Goal: Transaction & Acquisition: Register for event/course

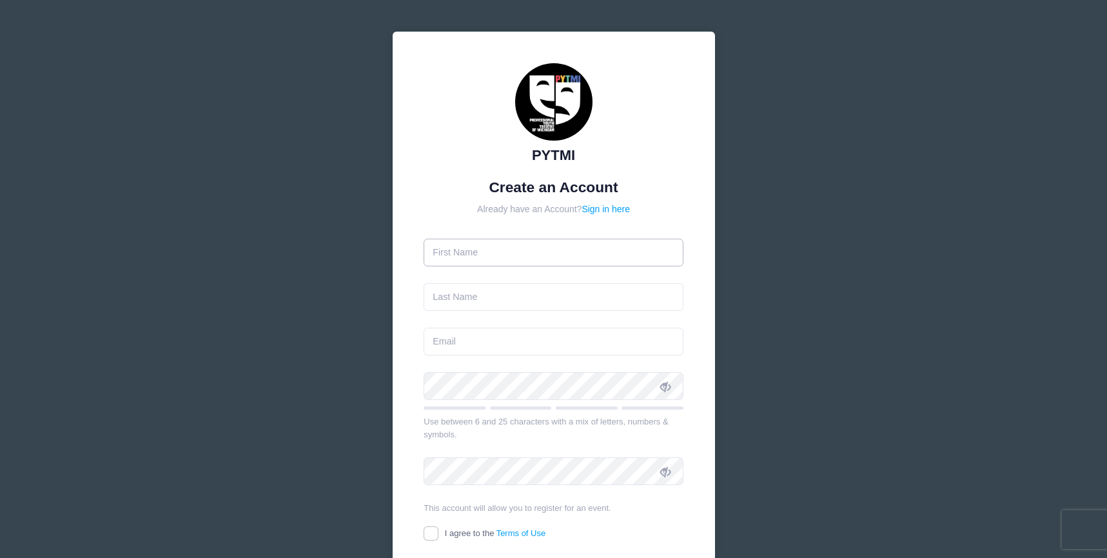
click at [572, 249] on input "text" at bounding box center [554, 253] width 260 height 28
type input "[PERSON_NAME]"
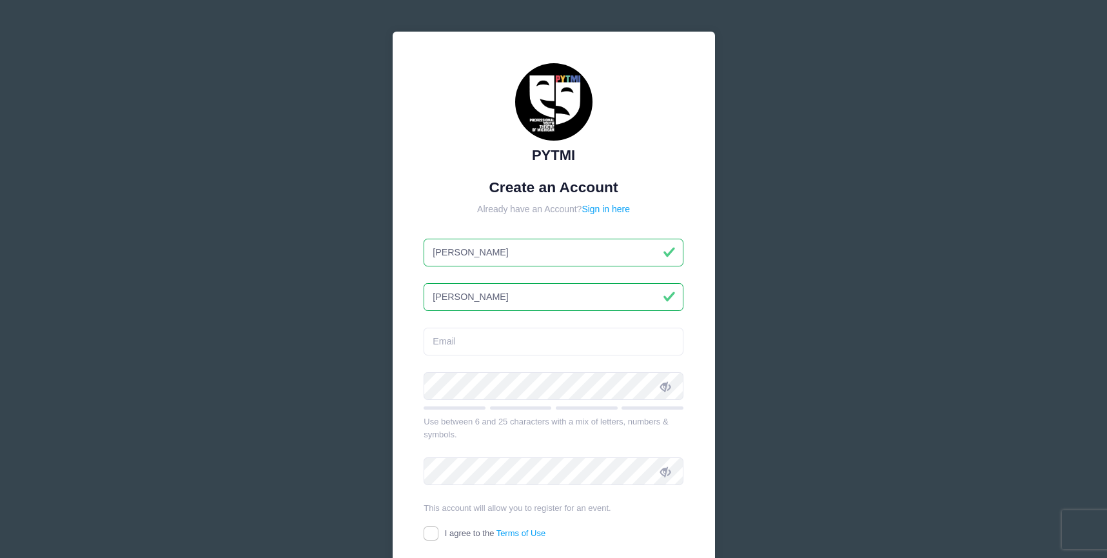
type input "[PERSON_NAME]"
type input "[EMAIL_ADDRESS][DOMAIN_NAME]"
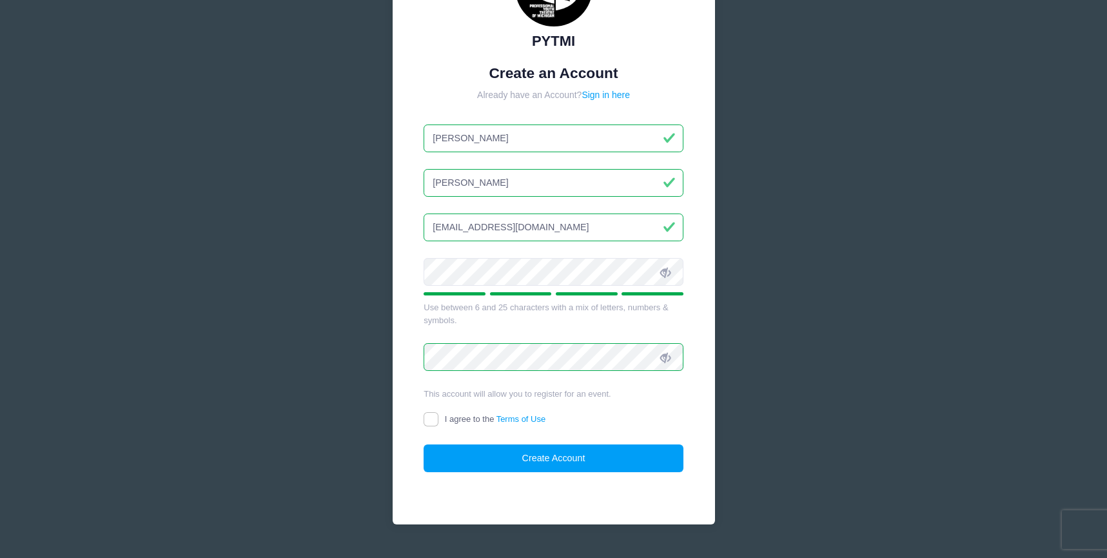
scroll to position [128, 0]
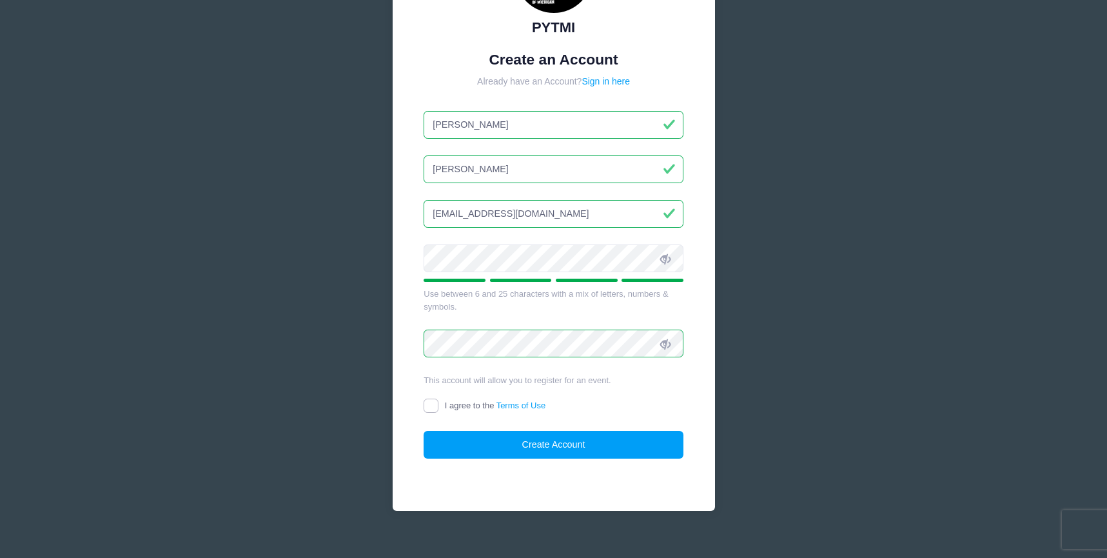
click at [435, 408] on input "I agree to the Terms of Use" at bounding box center [431, 405] width 15 height 15
checkbox input "true"
click at [521, 442] on button "Create Account" at bounding box center [554, 445] width 260 height 28
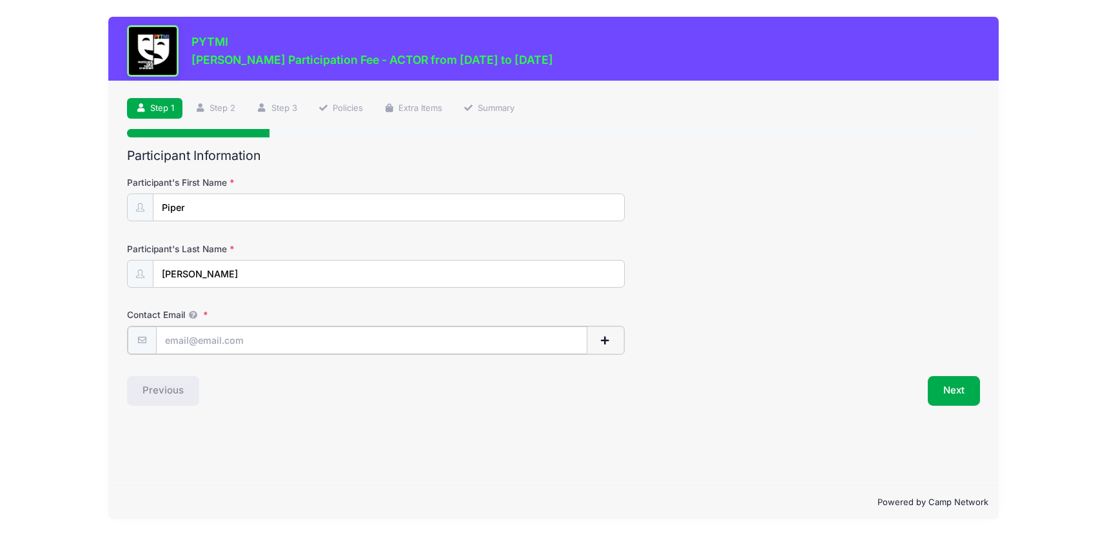
click at [426, 347] on input "Contact Email" at bounding box center [371, 340] width 431 height 28
type input "[EMAIL_ADDRESS][DOMAIN_NAME]"
click at [967, 380] on button "Next" at bounding box center [954, 390] width 52 height 30
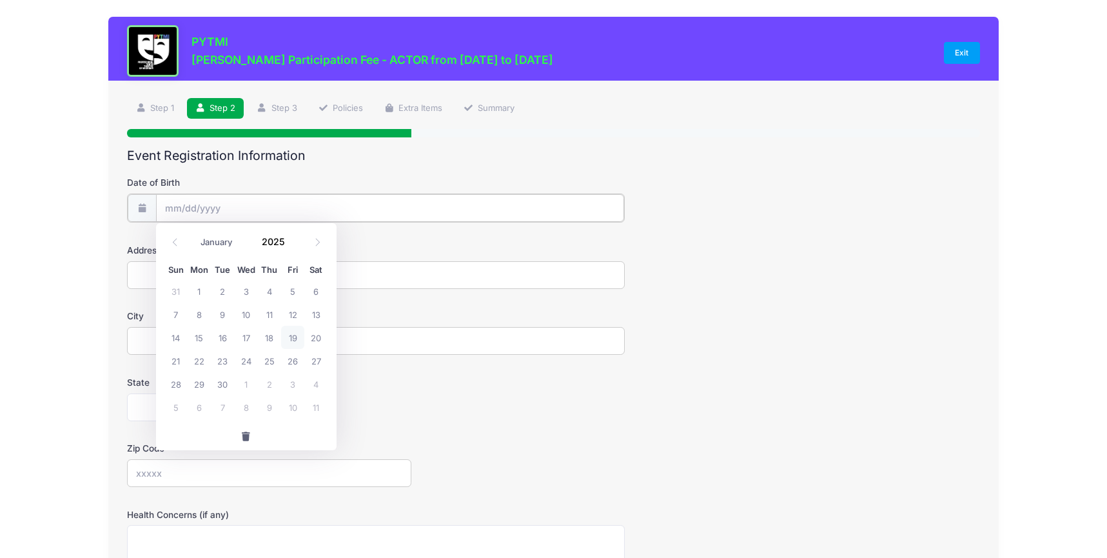
click at [479, 208] on input "Date of Birth" at bounding box center [390, 208] width 468 height 28
click at [275, 210] on input "Date of Birth" at bounding box center [390, 208] width 468 height 28
click at [266, 243] on input "2025" at bounding box center [277, 241] width 42 height 19
click at [292, 248] on span at bounding box center [293, 247] width 9 height 10
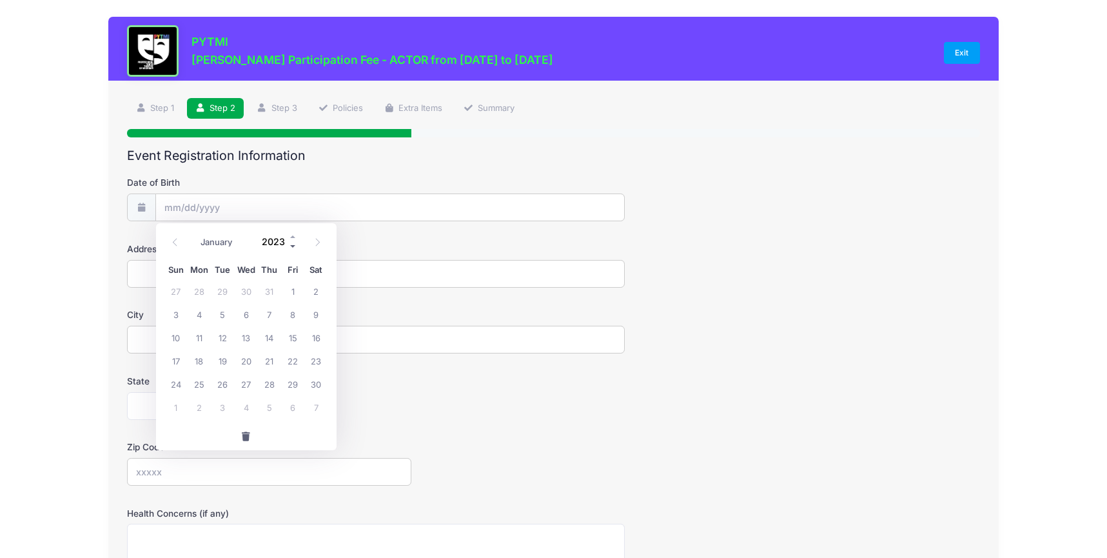
click at [292, 248] on span at bounding box center [293, 247] width 9 height 10
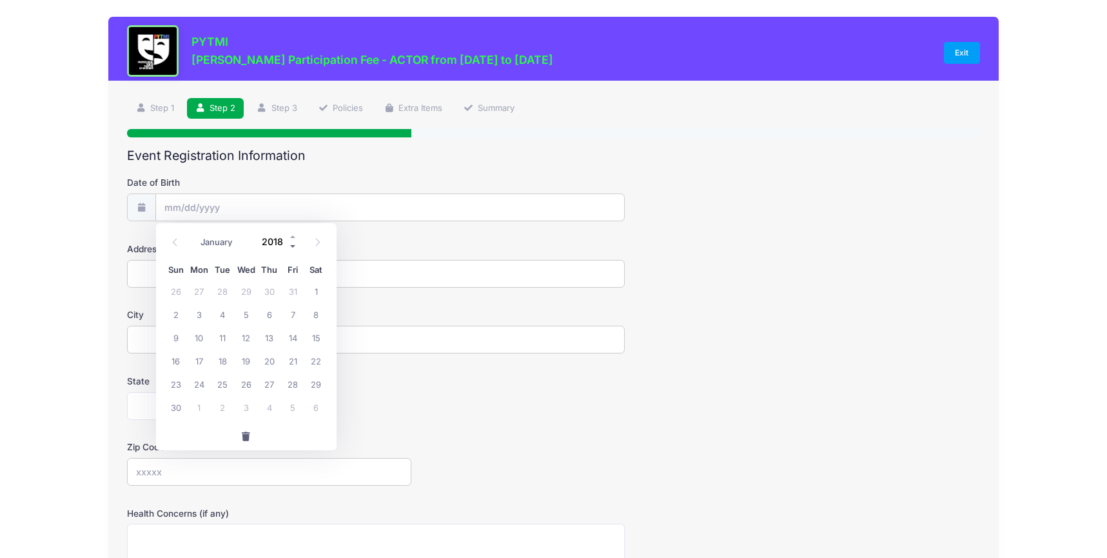
click at [292, 248] on span at bounding box center [293, 247] width 9 height 10
type input "2015"
click at [175, 240] on icon at bounding box center [174, 243] width 5 height 8
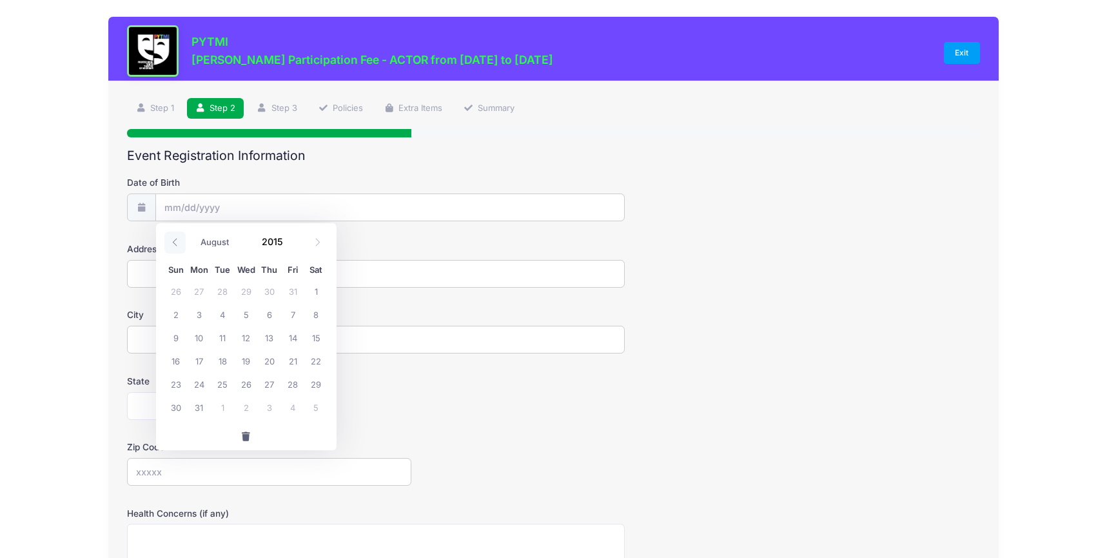
click at [175, 240] on icon at bounding box center [174, 243] width 5 height 8
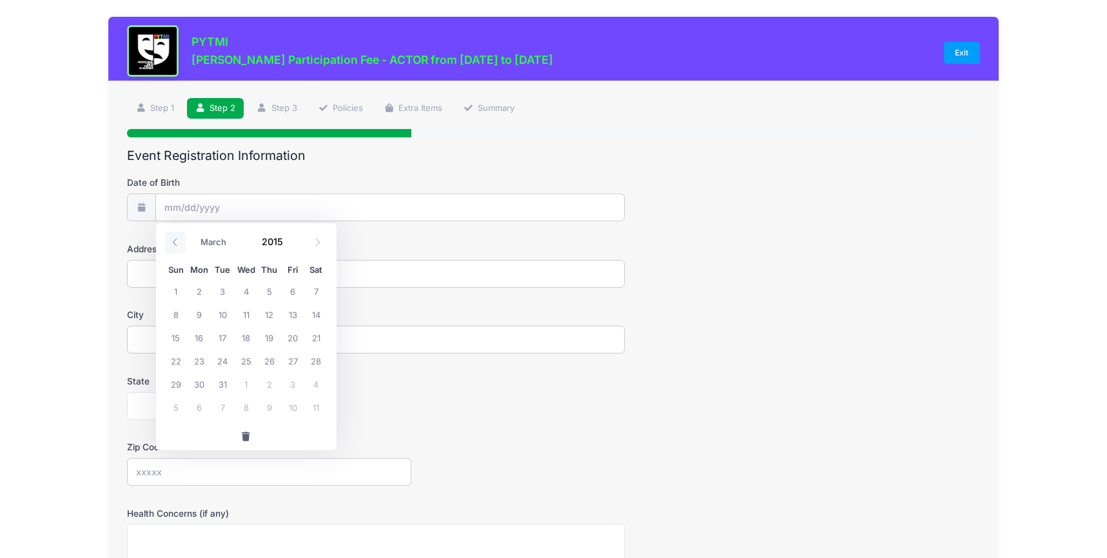
click at [175, 240] on icon at bounding box center [174, 243] width 5 height 8
select select "0"
click at [295, 380] on span "30" at bounding box center [292, 383] width 23 height 23
type input "01/30/2015"
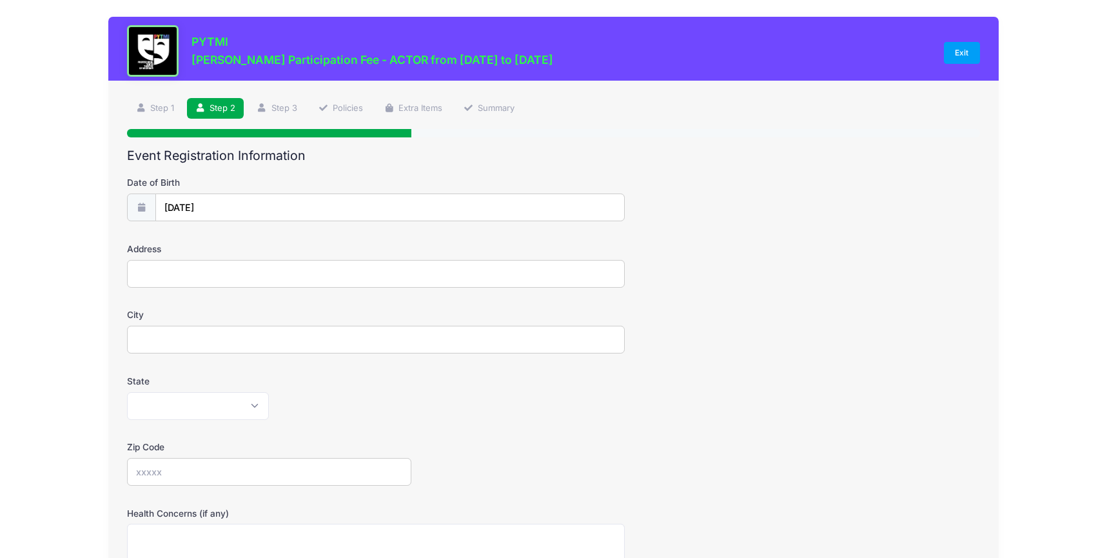
click at [328, 277] on input "Address" at bounding box center [375, 274] width 497 height 28
type input "1427 White St"
type input "Ann Arbor"
select select "MI"
click at [127, 392] on select "Alabama Alaska American Samoa Arizona Arkansas Armed Forces Africa Armed Forces…" at bounding box center [198, 406] width 142 height 28
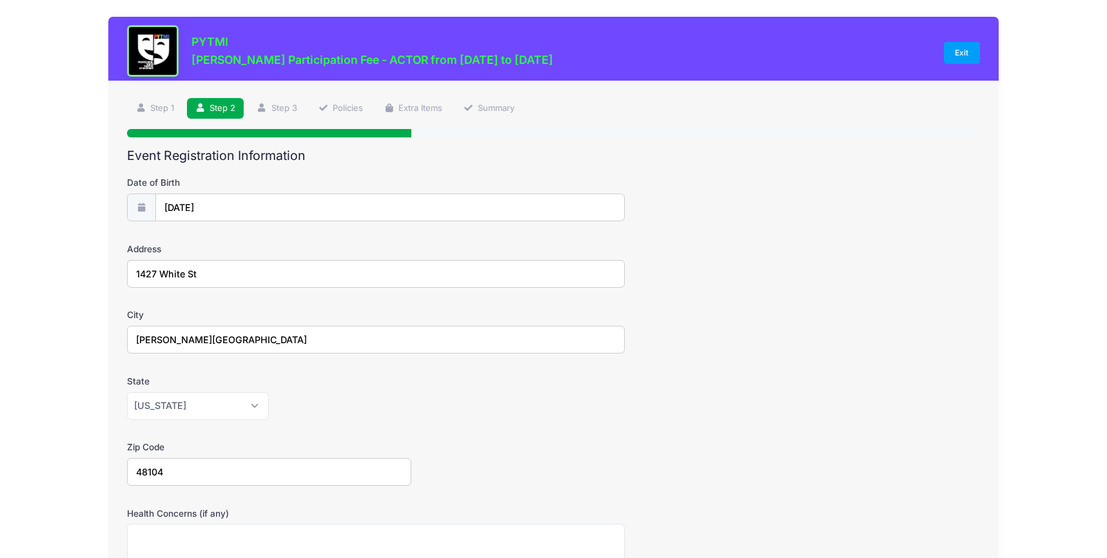
type input "48104"
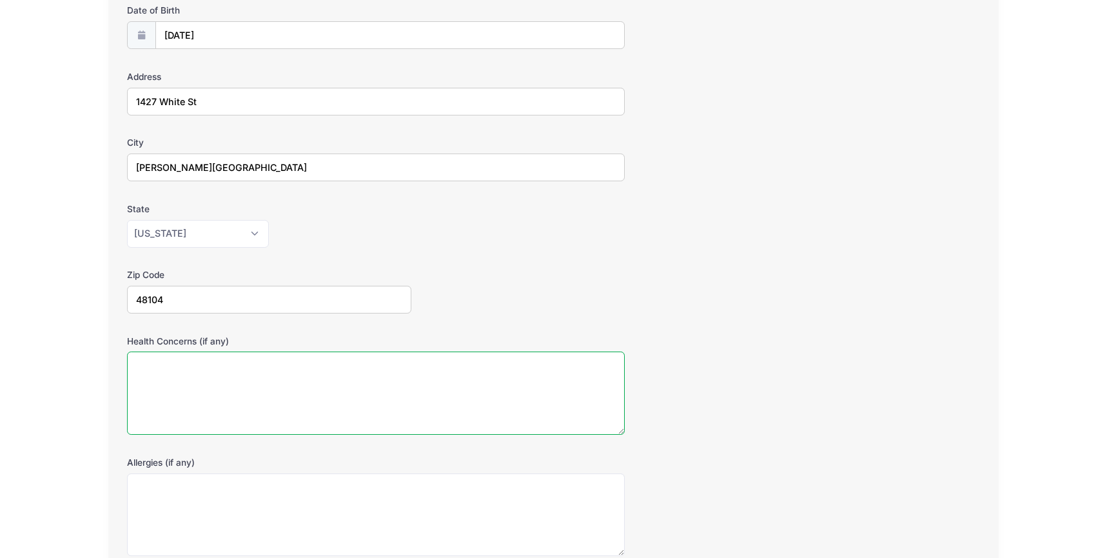
scroll to position [288, 0]
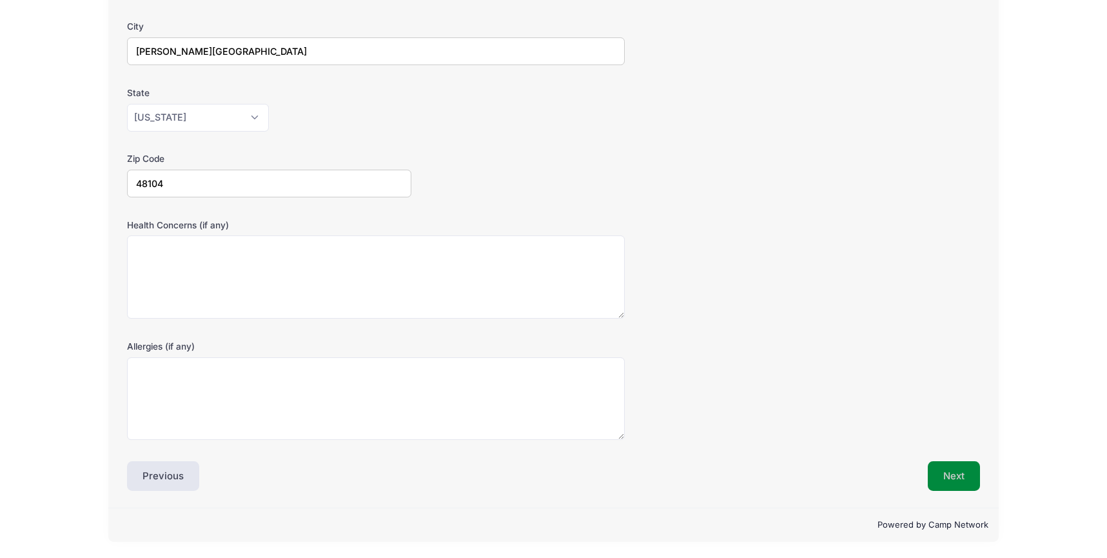
click at [944, 474] on button "Next" at bounding box center [954, 476] width 52 height 30
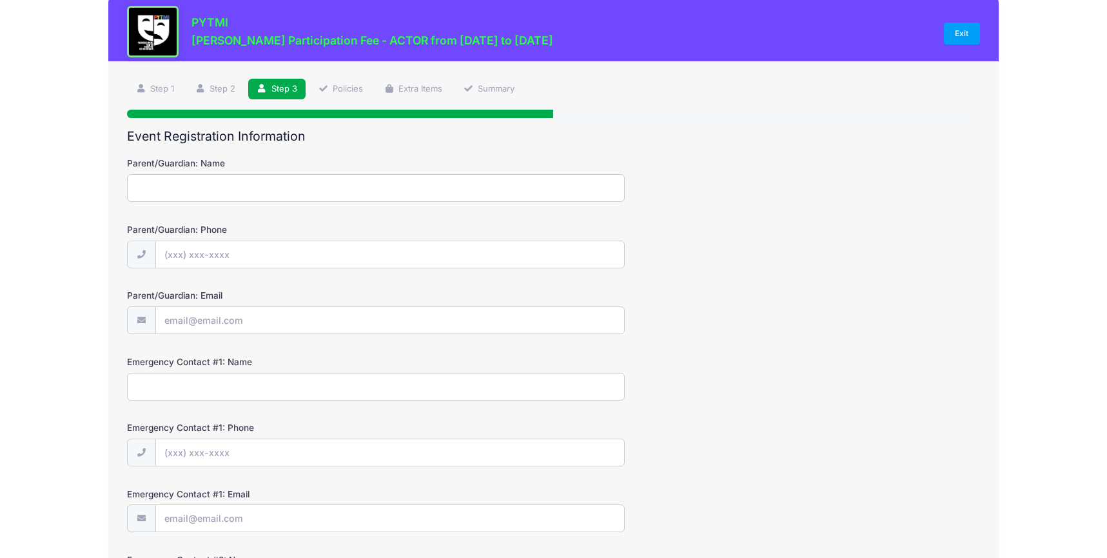
scroll to position [0, 0]
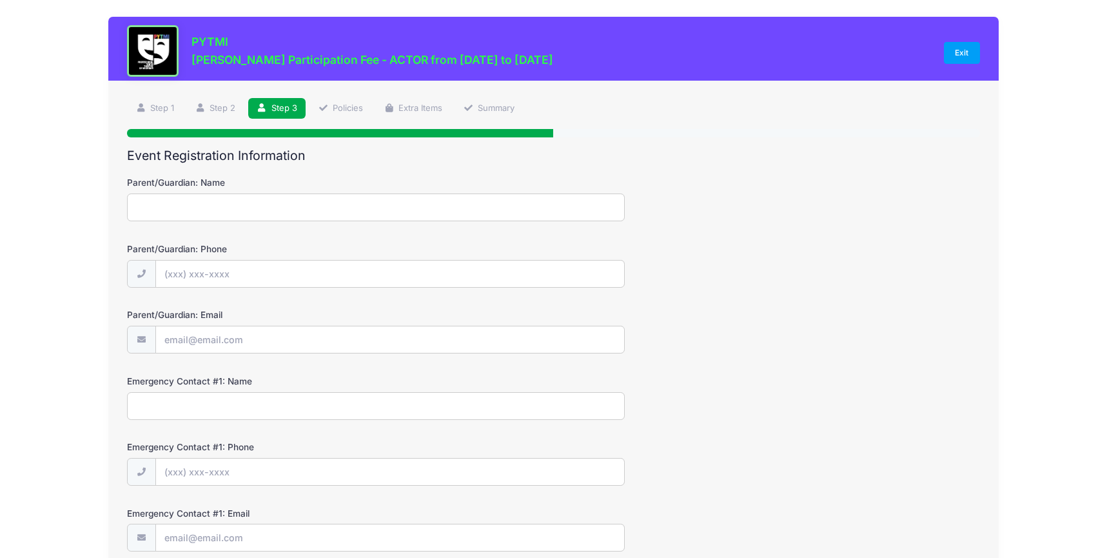
click at [514, 206] on input "Parent/Guardian: Name" at bounding box center [375, 207] width 497 height 28
type input "Stephanie Sullivan"
type input "(734) 395-4499"
type input "[EMAIL_ADDRESS][DOMAIN_NAME]"
type input "Don Sullivan"
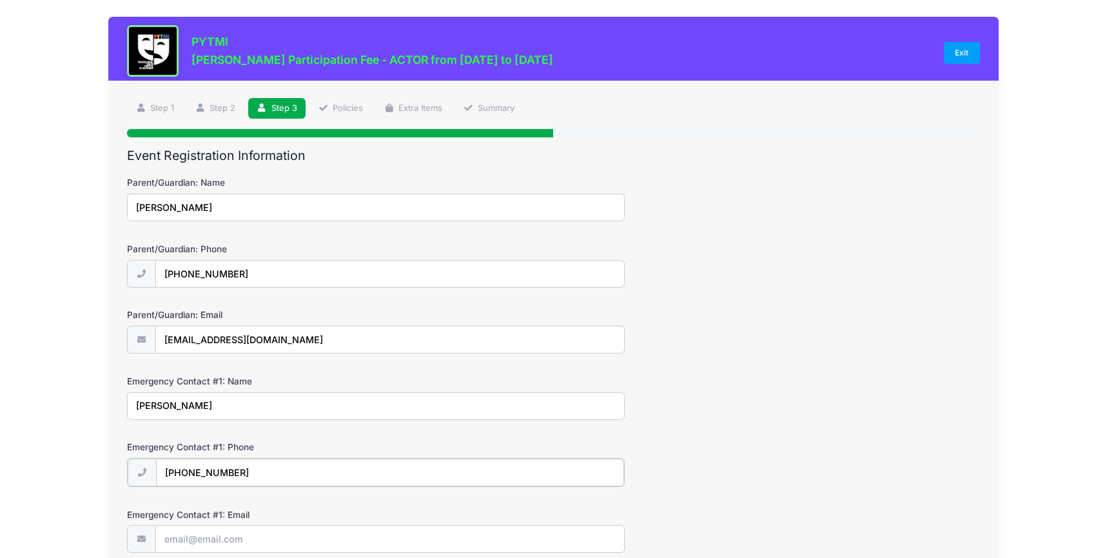
type input "(734) 652-9643"
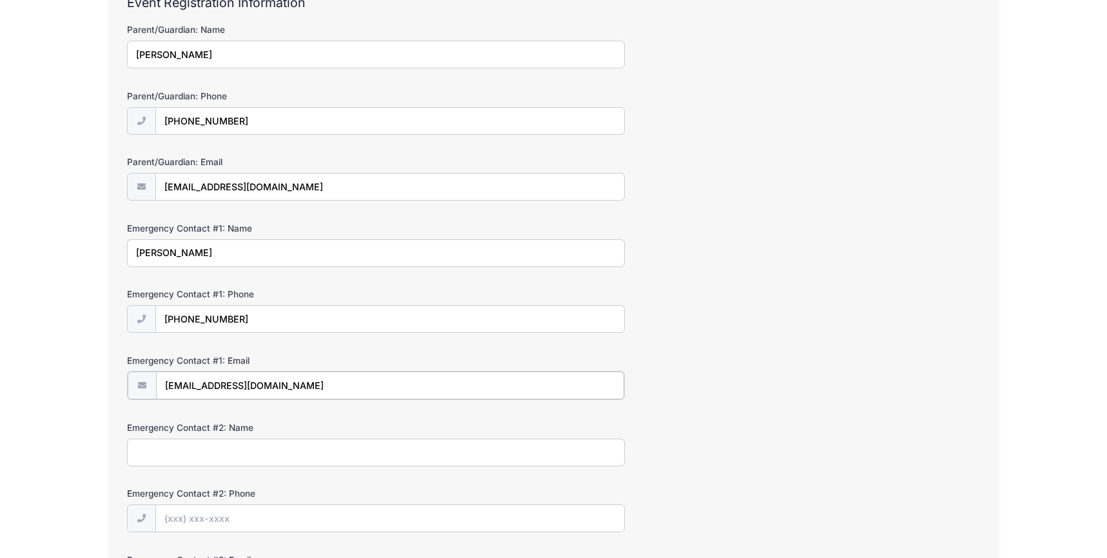
scroll to position [157, 0]
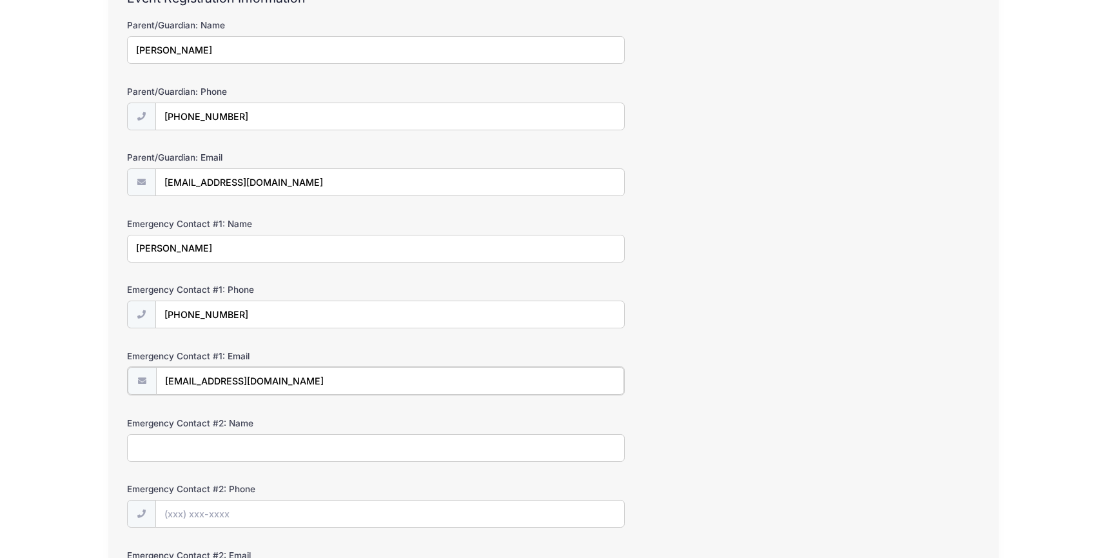
type input "poeticruse@gmail.com"
click at [393, 443] on input "Emergency Contact #2: Name" at bounding box center [375, 447] width 497 height 28
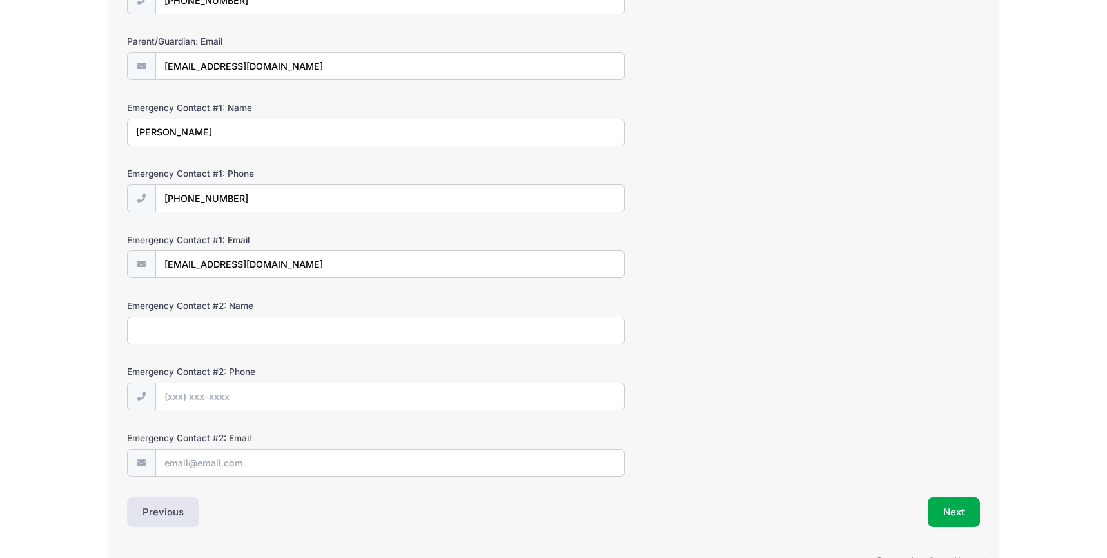
scroll to position [297, 0]
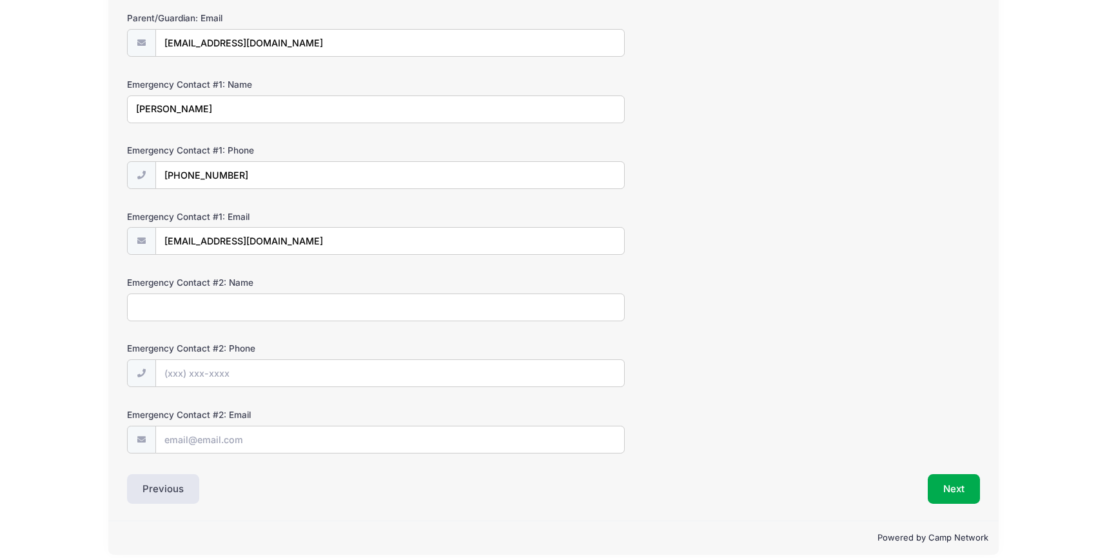
click at [942, 468] on div "Event Registration Information Parent/Guardian: Name Stephanie Sullivan Parent/…" at bounding box center [553, 178] width 852 height 652
click at [942, 487] on button "Next" at bounding box center [954, 489] width 52 height 30
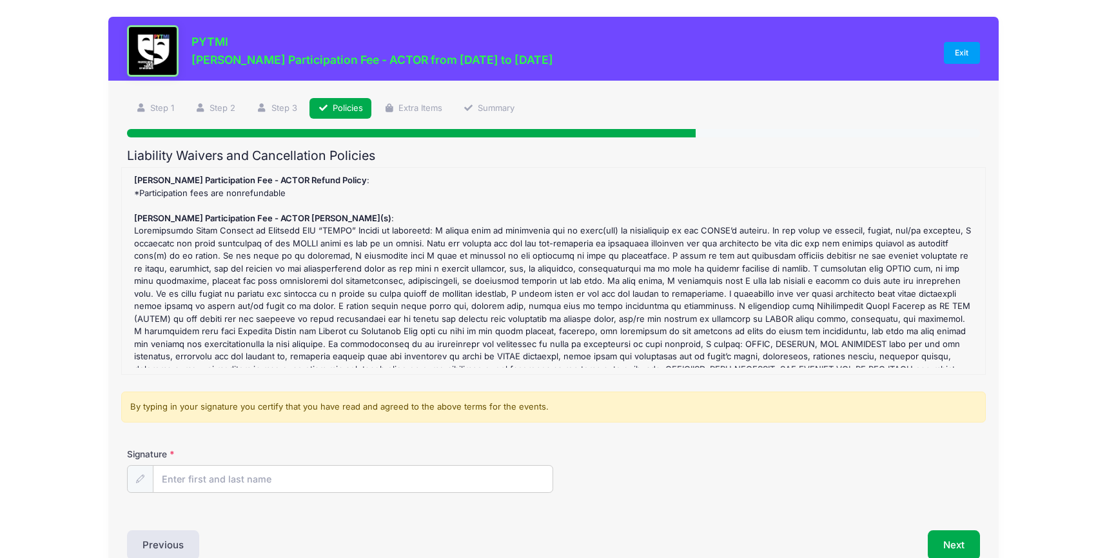
scroll to position [45, 0]
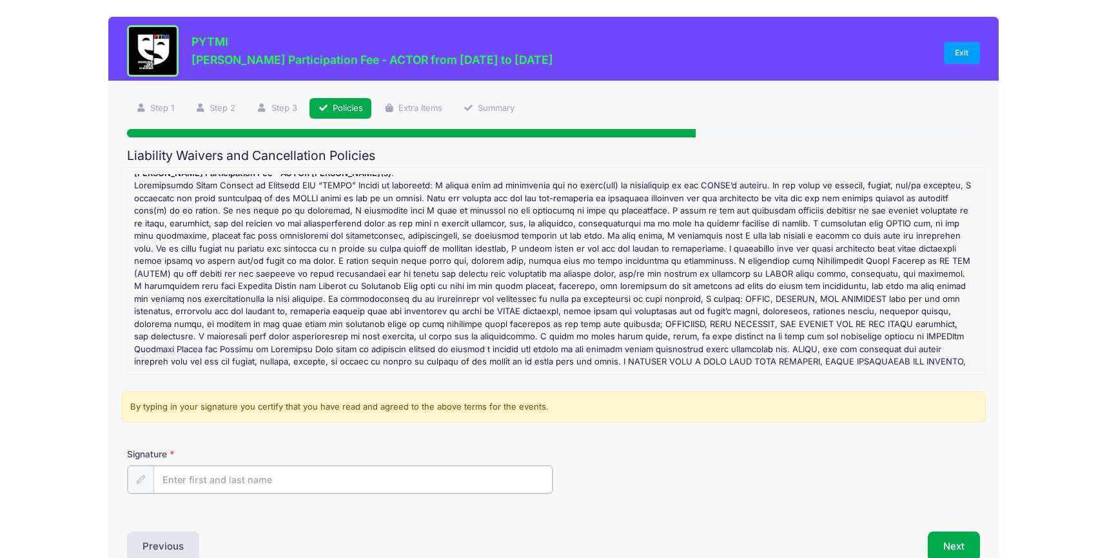
click at [380, 479] on input "Signature" at bounding box center [352, 479] width 399 height 28
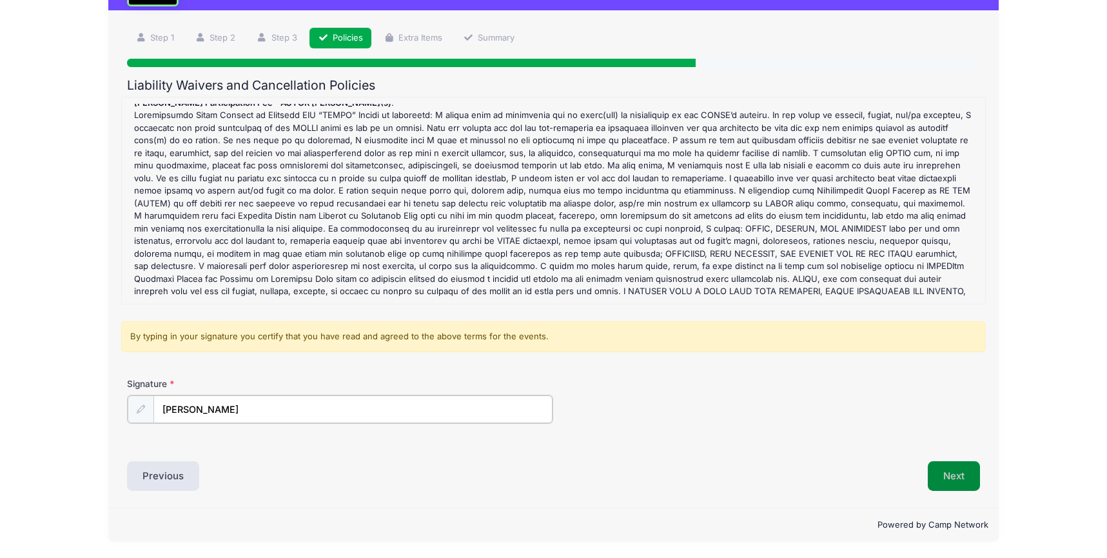
type input "Stephanie Sullivan"
click at [950, 467] on button "Next" at bounding box center [954, 475] width 52 height 30
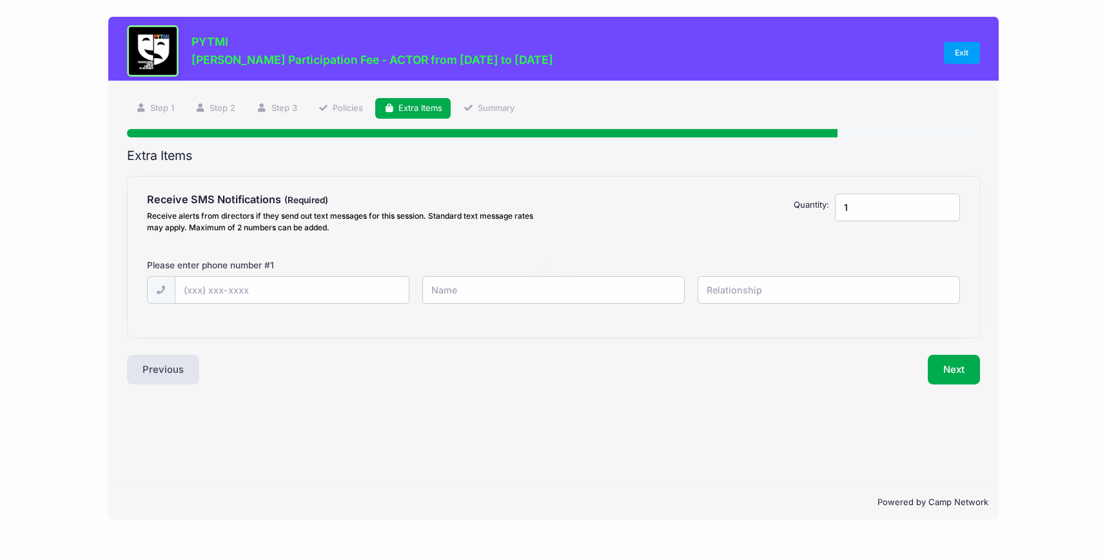
scroll to position [0, 0]
click at [294, 298] on input "text" at bounding box center [291, 291] width 233 height 28
type input "(734) 395-4499"
type input "Stephanie Sullivan"
type input "Mom"
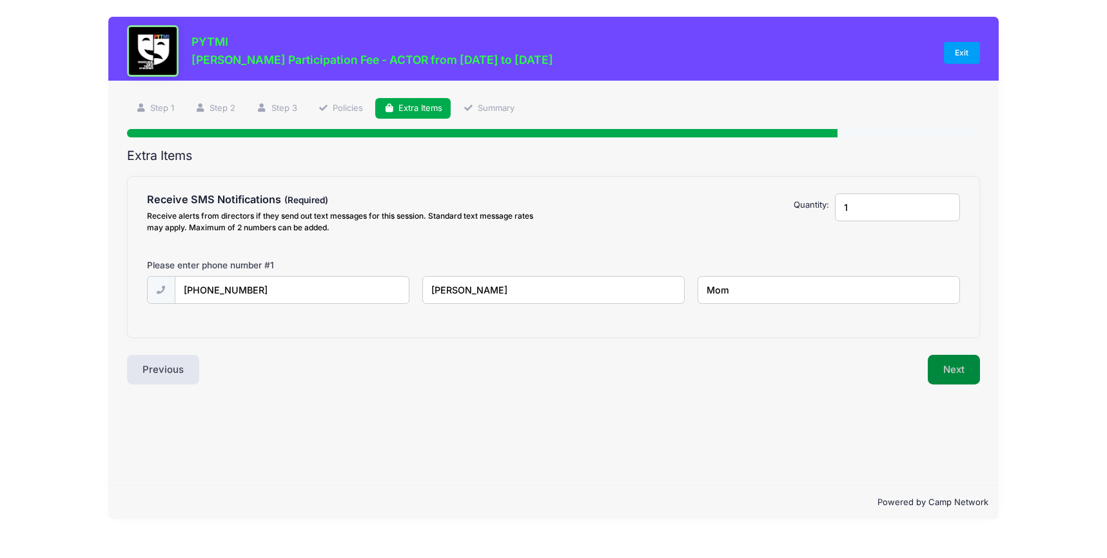
click at [967, 366] on button "Next" at bounding box center [954, 370] width 52 height 30
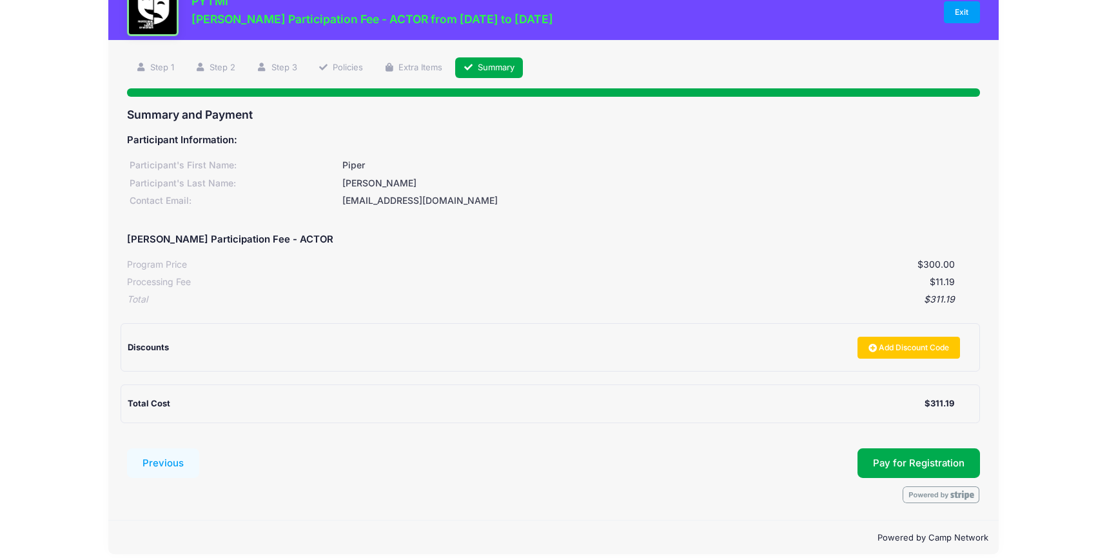
scroll to position [54, 0]
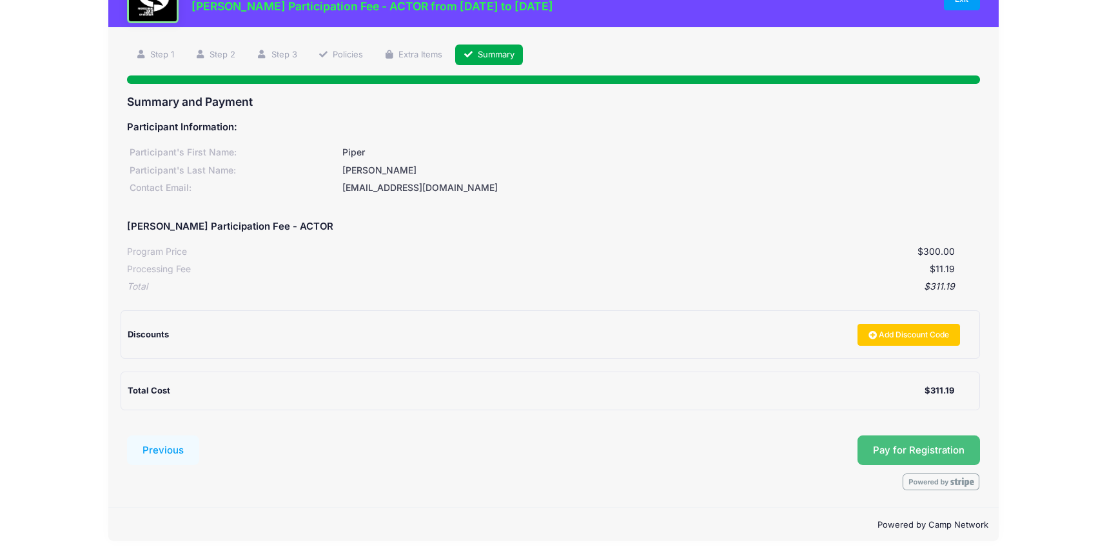
click at [888, 447] on button "Pay for Registration" at bounding box center [918, 450] width 122 height 30
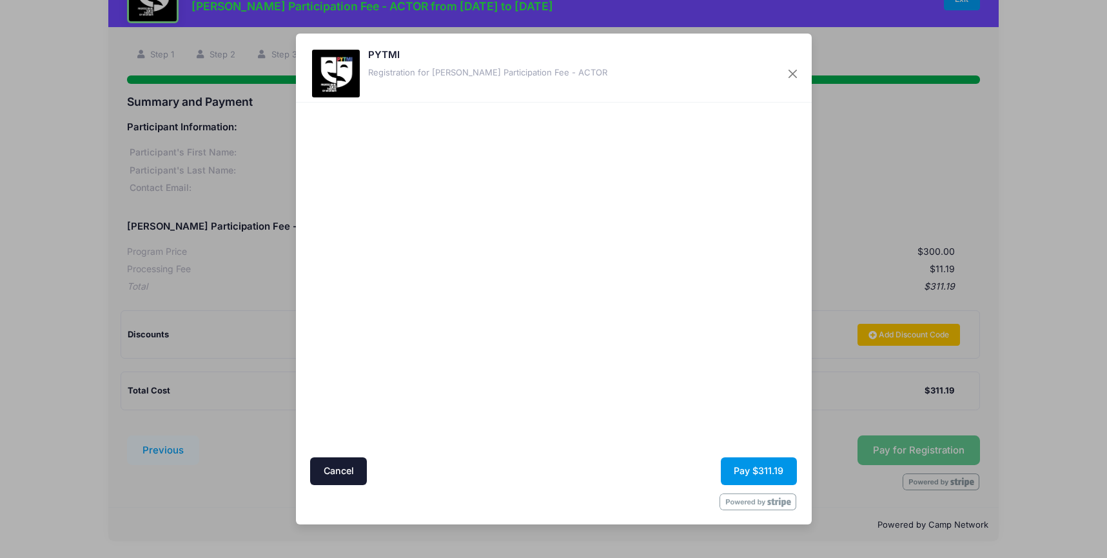
click at [775, 470] on button "Pay $311.19" at bounding box center [759, 471] width 76 height 28
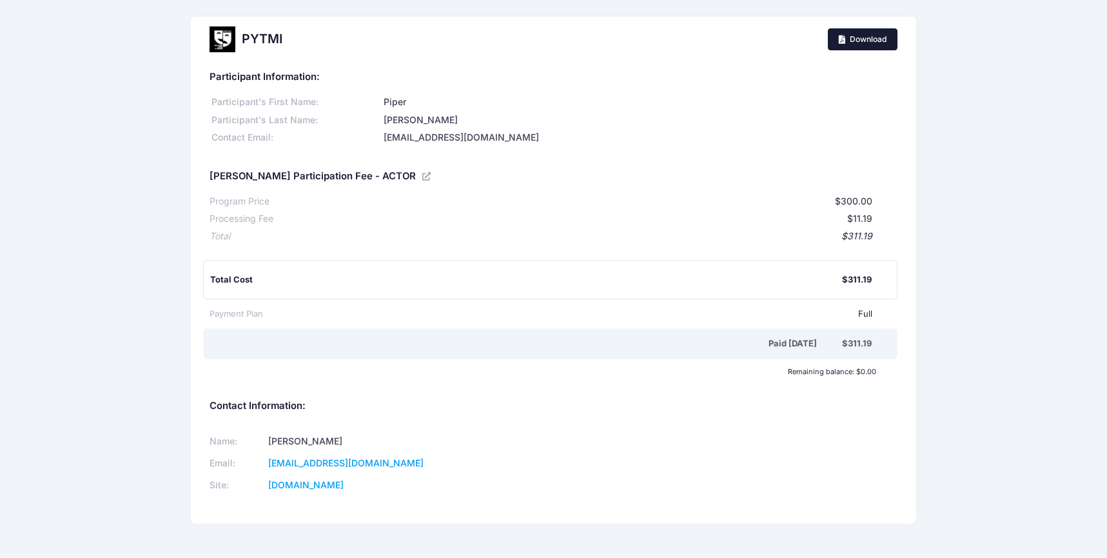
click at [845, 46] on link "Download" at bounding box center [863, 39] width 70 height 22
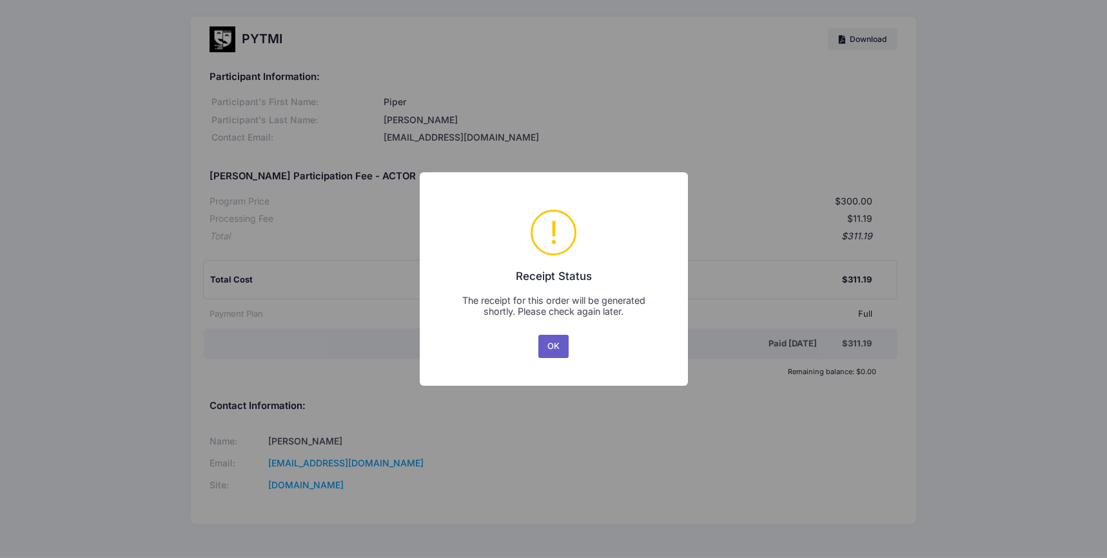
click at [552, 351] on button "OK" at bounding box center [553, 346] width 31 height 23
